Goal: Information Seeking & Learning: Learn about a topic

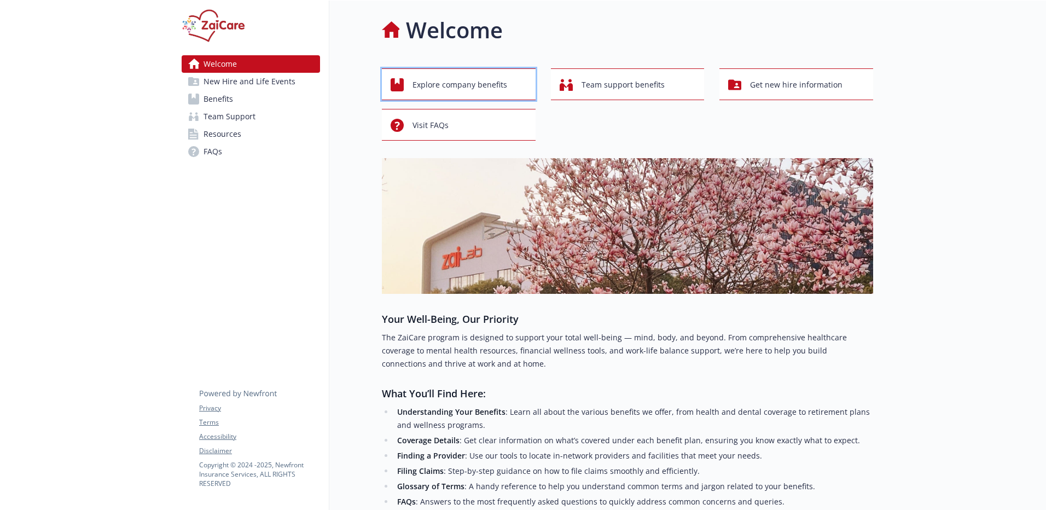
click at [484, 85] on span "Explore company benefits" at bounding box center [460, 84] width 95 height 21
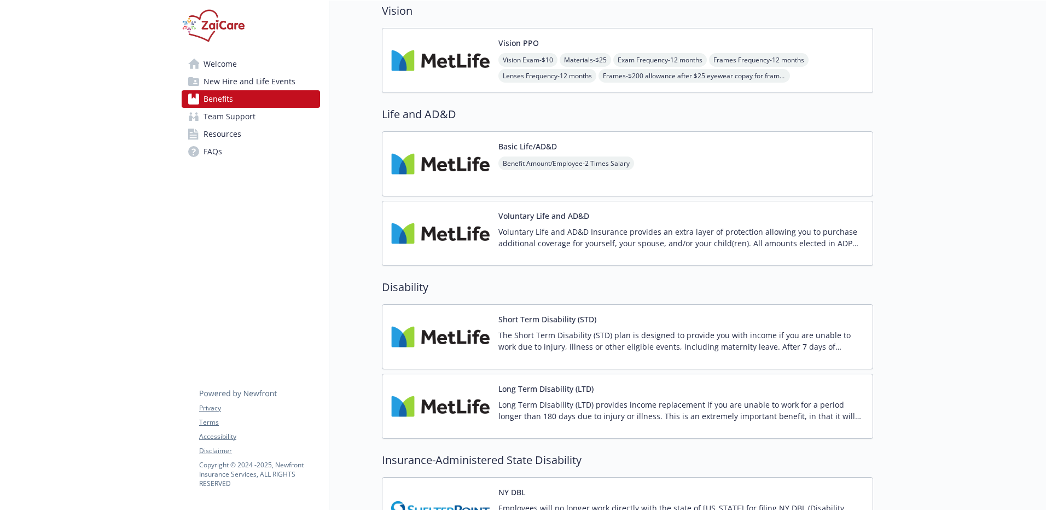
scroll to position [599, 0]
